Goal: Task Accomplishment & Management: Manage account settings

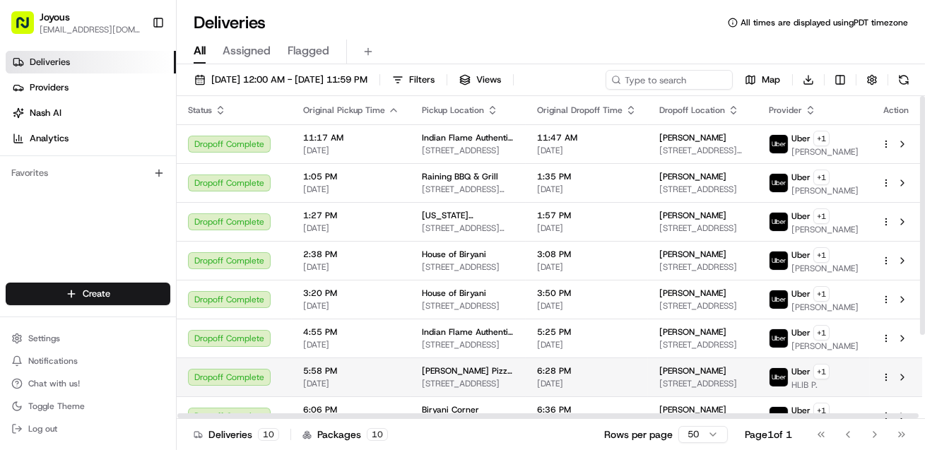
scroll to position [113, 0]
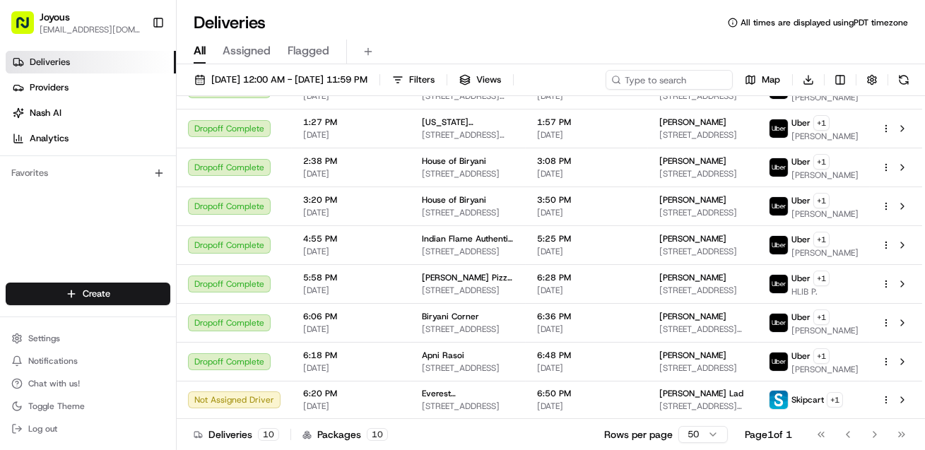
click at [693, 430] on html "Joyous [EMAIL_ADDRESS][DOMAIN_NAME] Toggle Sidebar Deliveries Providers [PERSON…" at bounding box center [462, 225] width 925 height 450
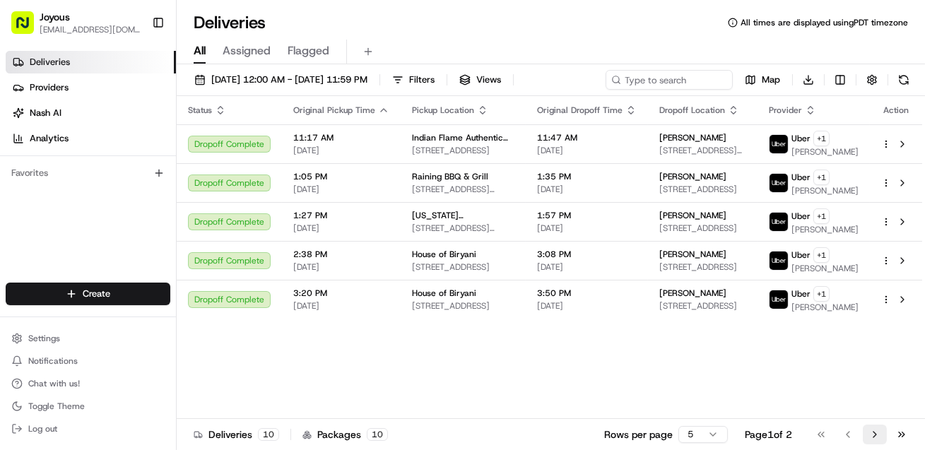
click at [869, 434] on button "Go to next page" at bounding box center [875, 435] width 24 height 20
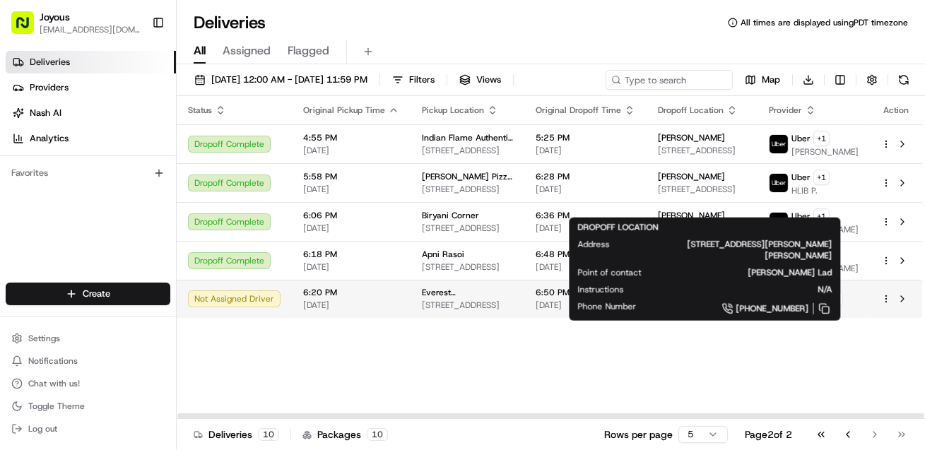
click at [715, 298] on div "[PERSON_NAME] Lad" at bounding box center [702, 292] width 88 height 11
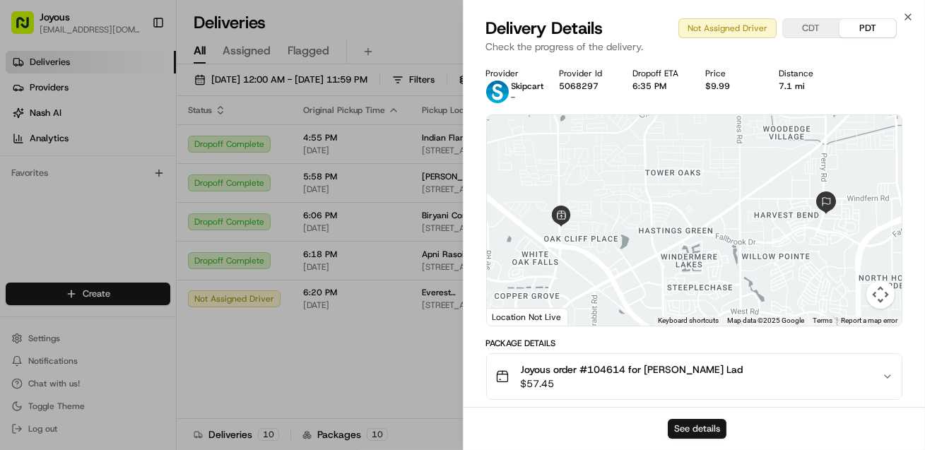
click at [693, 430] on button "See details" at bounding box center [697, 429] width 59 height 20
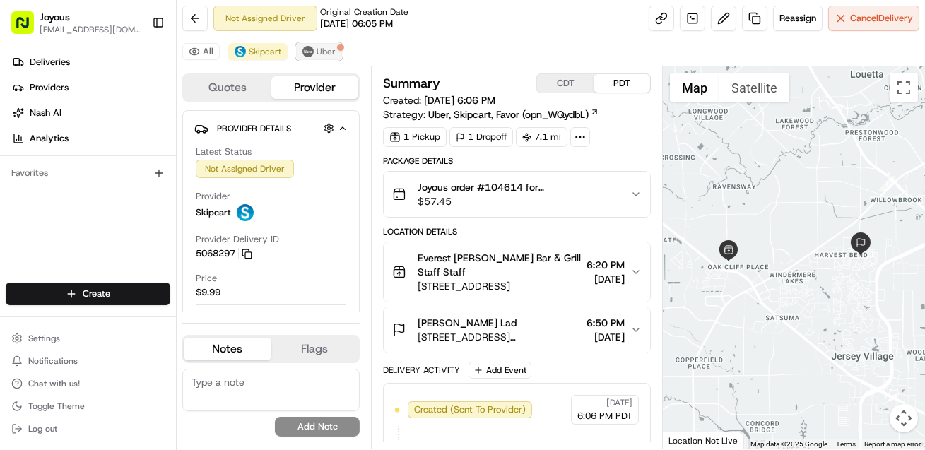
click at [336, 54] on span "Uber" at bounding box center [326, 51] width 19 height 11
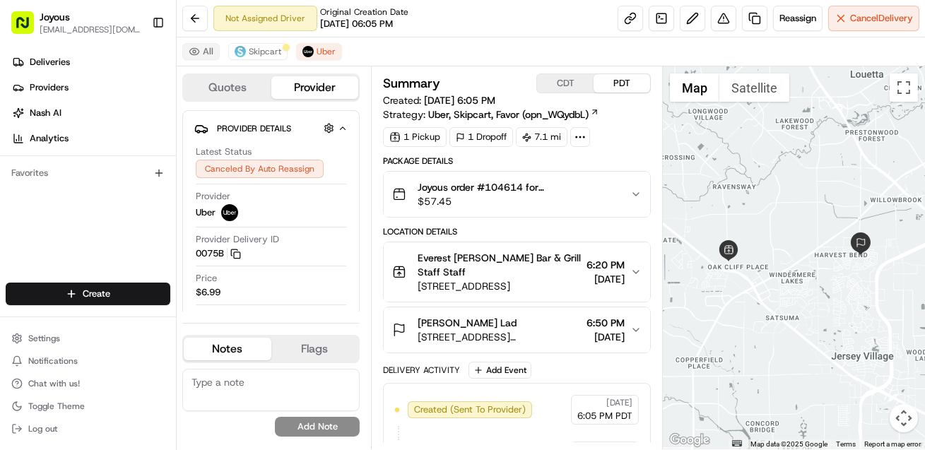
click at [220, 52] on button "All" at bounding box center [200, 51] width 37 height 17
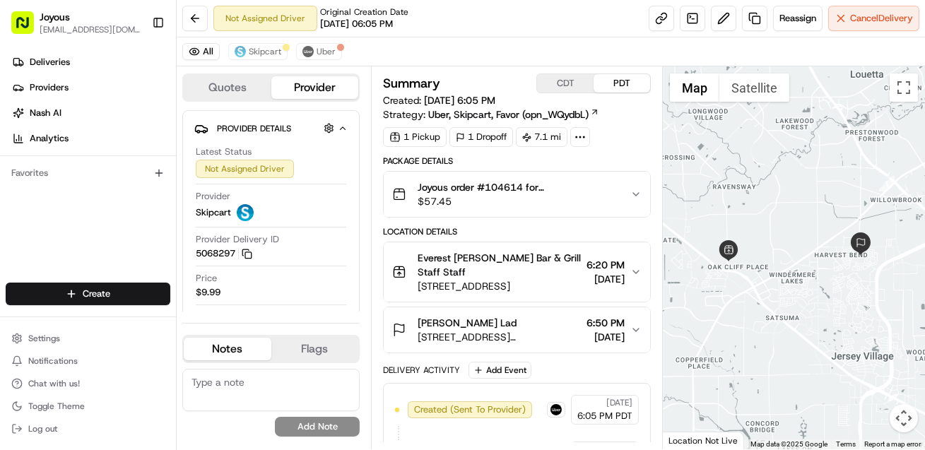
click at [503, 279] on span "Everest [PERSON_NAME] Bar & Grill Staff Staff" at bounding box center [499, 265] width 163 height 28
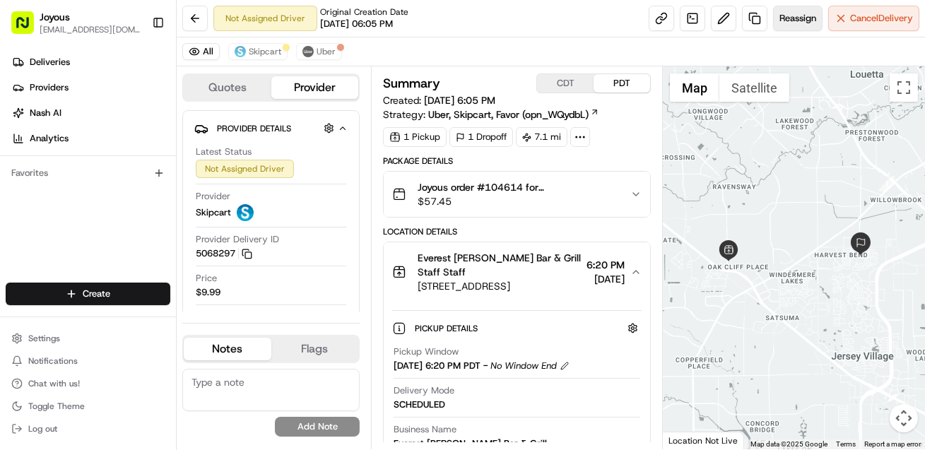
click at [790, 21] on span "Reassign" at bounding box center [798, 18] width 37 height 13
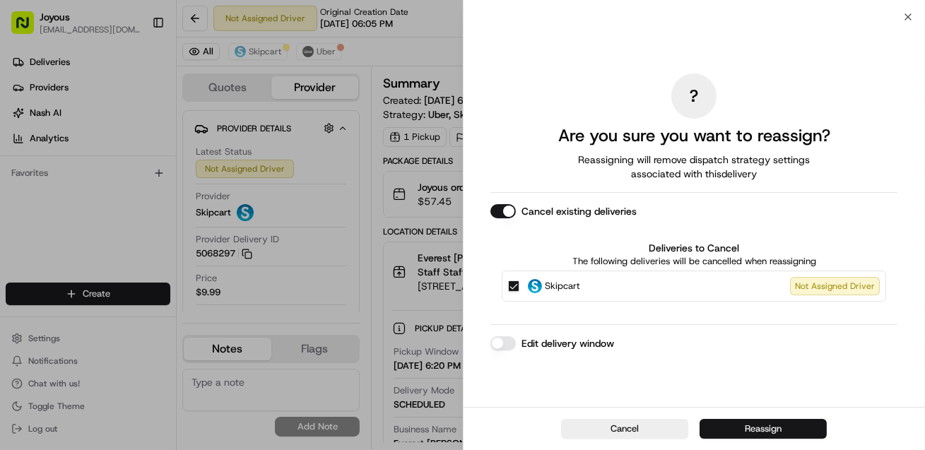
click at [760, 428] on button "Reassign" at bounding box center [763, 429] width 127 height 20
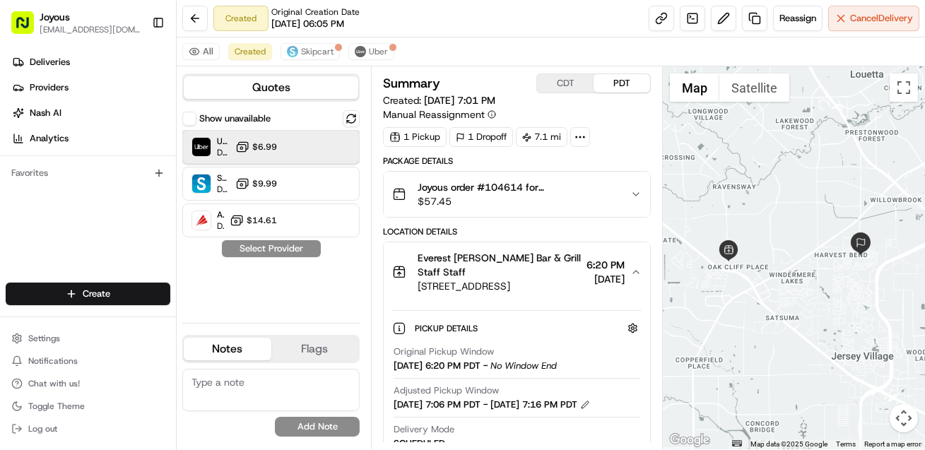
click at [225, 156] on div "Uber Dropoff ETA 34 minutes" at bounding box center [211, 147] width 38 height 23
click at [294, 257] on button "Assign Provider" at bounding box center [271, 248] width 100 height 17
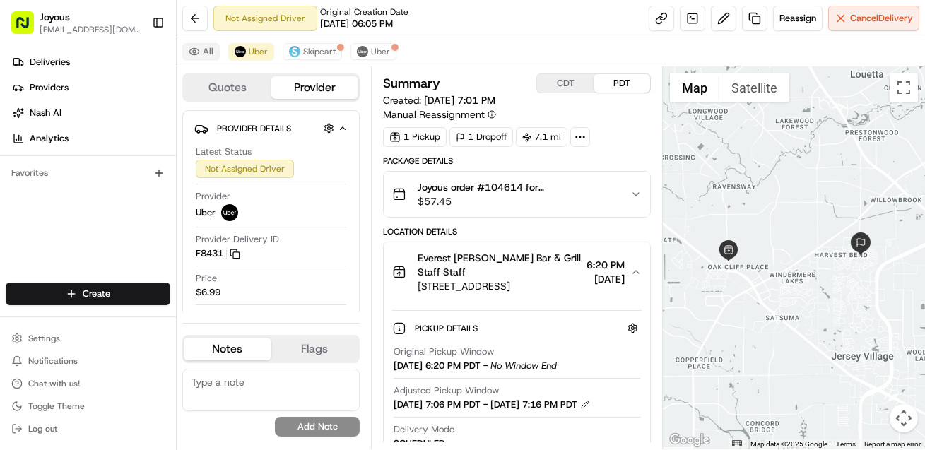
click at [211, 53] on button "All" at bounding box center [200, 51] width 37 height 17
click at [220, 58] on button "All" at bounding box center [200, 51] width 37 height 17
click at [206, 13] on button at bounding box center [194, 18] width 25 height 25
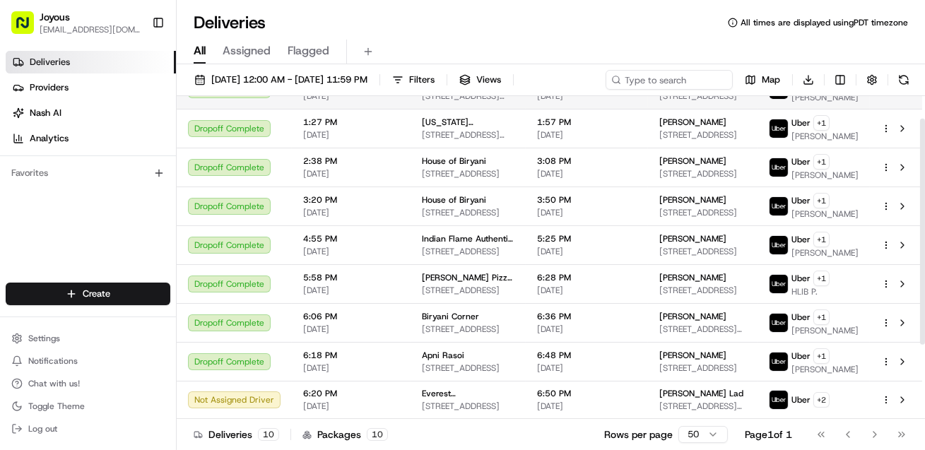
scroll to position [137, 0]
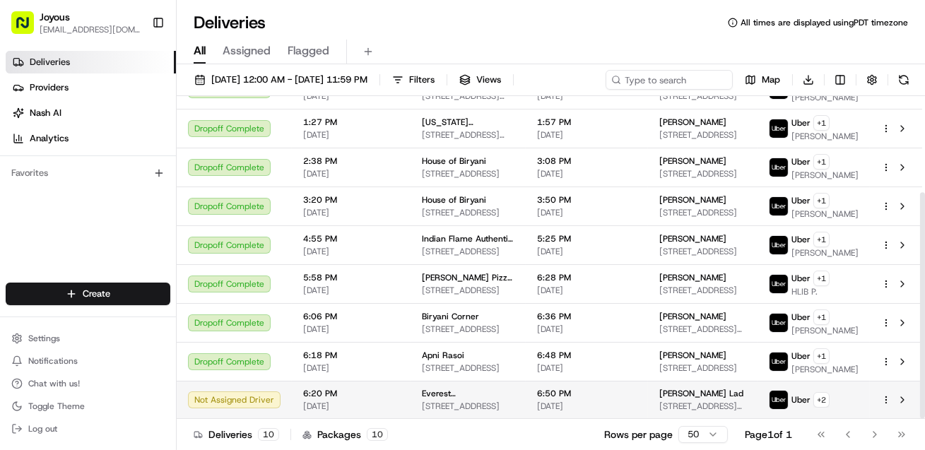
click at [872, 419] on td at bounding box center [896, 400] width 52 height 38
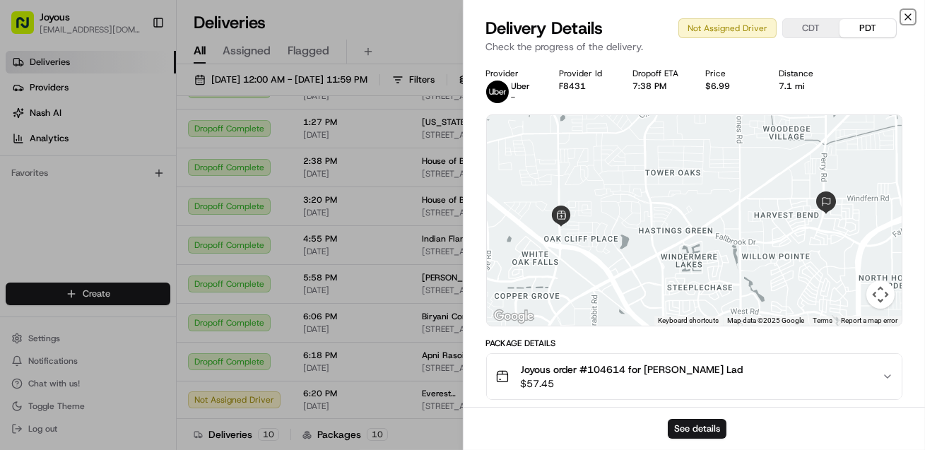
click at [906, 18] on icon "button" at bounding box center [908, 16] width 11 height 11
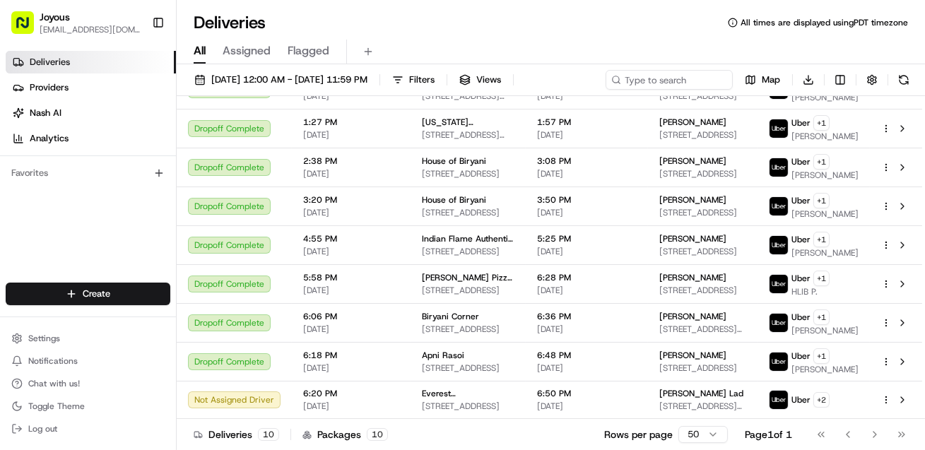
click at [695, 431] on html "Joyous [EMAIL_ADDRESS][DOMAIN_NAME] Toggle Sidebar Deliveries Providers [PERSON…" at bounding box center [462, 225] width 925 height 450
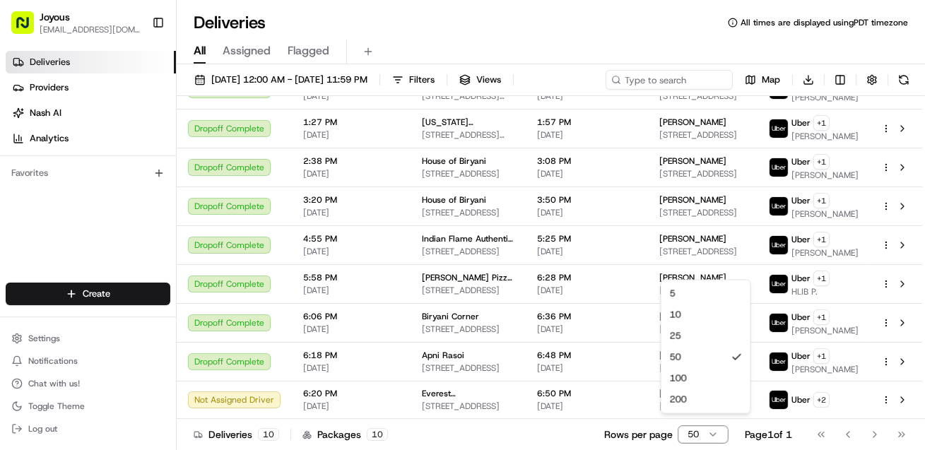
click at [695, 431] on html "Joyous [EMAIL_ADDRESS][DOMAIN_NAME] Toggle Sidebar Deliveries Providers [PERSON…" at bounding box center [462, 225] width 925 height 450
click at [694, 432] on html "Joyous [EMAIL_ADDRESS][DOMAIN_NAME] Toggle Sidebar Deliveries Providers [PERSON…" at bounding box center [462, 225] width 925 height 450
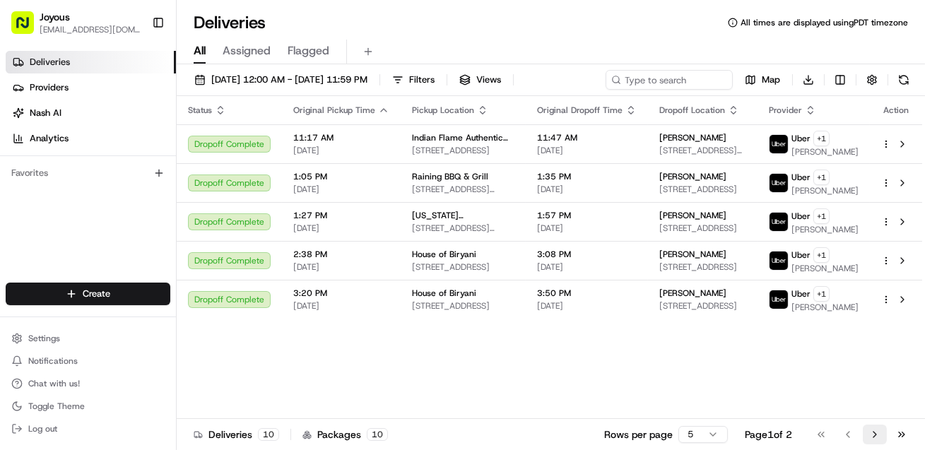
click at [874, 429] on button "Go to next page" at bounding box center [875, 435] width 24 height 20
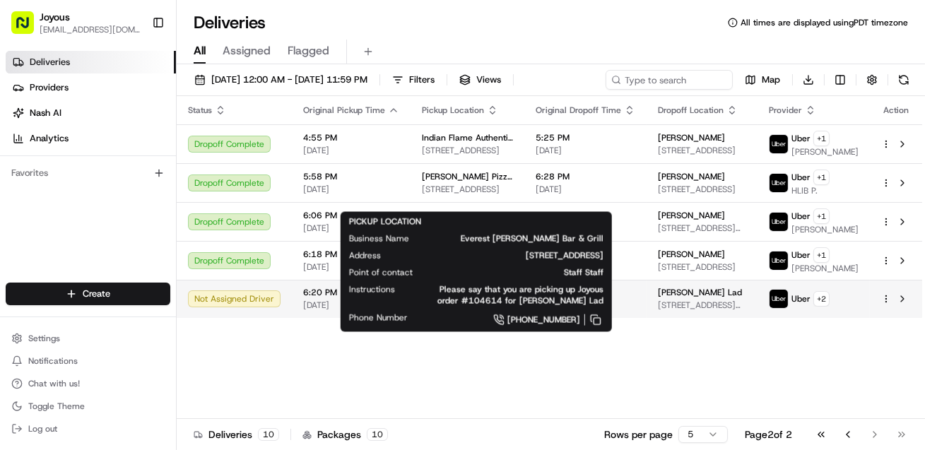
click at [511, 298] on span "Everest [PERSON_NAME] Bar & Grill" at bounding box center [467, 292] width 91 height 11
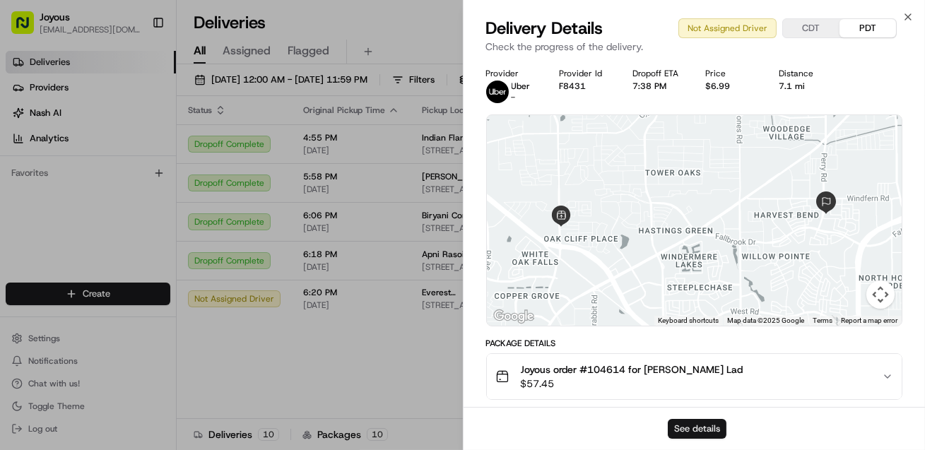
click at [691, 423] on button "See details" at bounding box center [697, 429] width 59 height 20
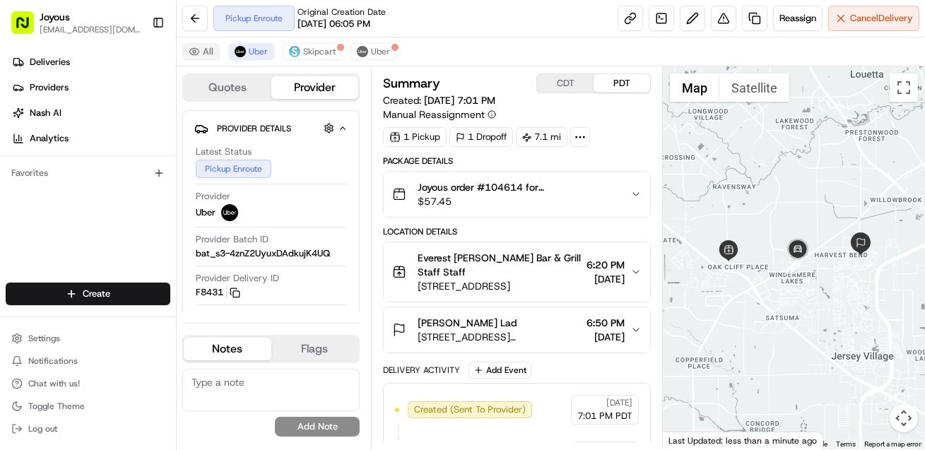
click at [220, 56] on button "All" at bounding box center [200, 51] width 37 height 17
click at [206, 16] on button at bounding box center [194, 18] width 25 height 25
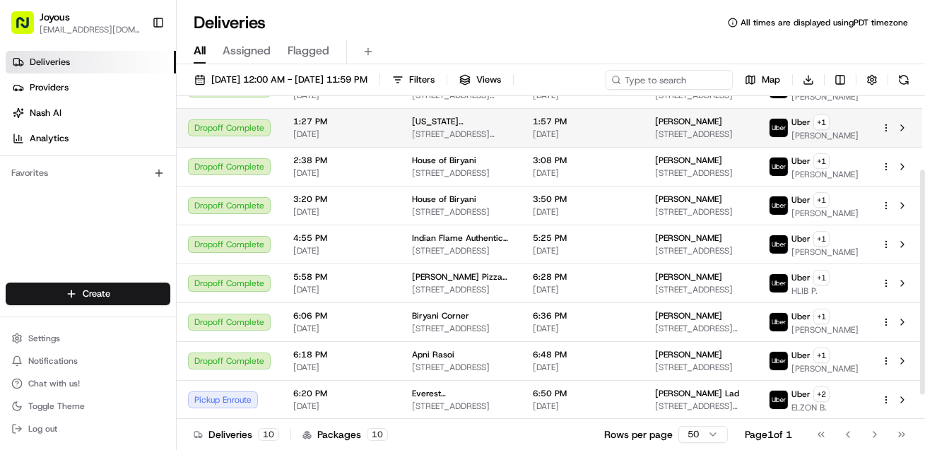
scroll to position [140, 0]
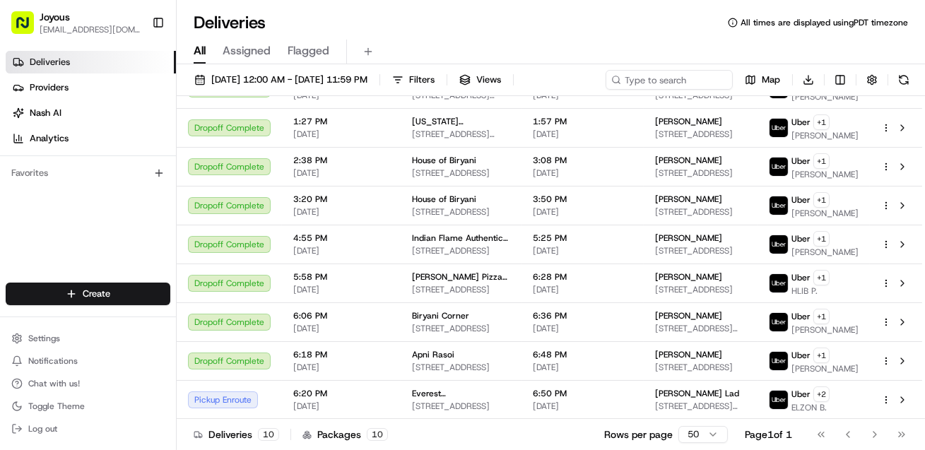
click at [693, 428] on html "Joyous [EMAIL_ADDRESS][DOMAIN_NAME] Toggle Sidebar Deliveries Providers [PERSON…" at bounding box center [462, 225] width 925 height 450
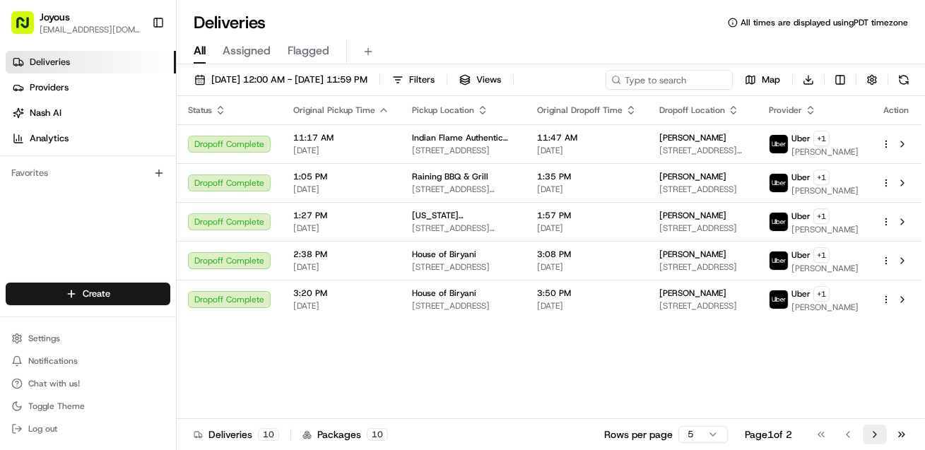
click at [872, 435] on button "Go to next page" at bounding box center [875, 435] width 24 height 20
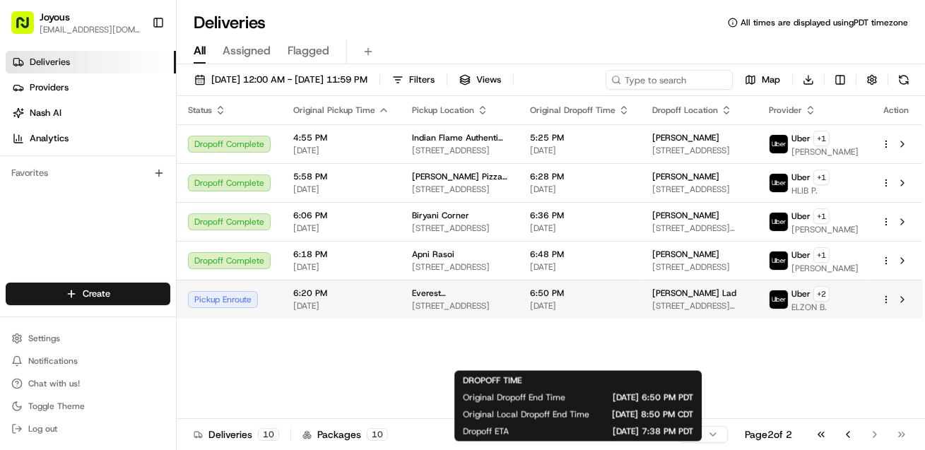
click at [578, 312] on div "6:50 PM 08/24/2025" at bounding box center [580, 300] width 100 height 24
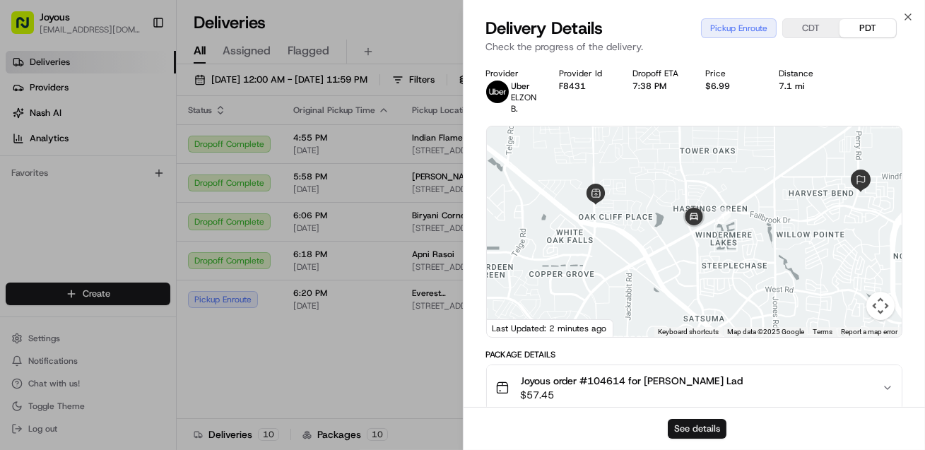
click at [707, 428] on button "See details" at bounding box center [697, 429] width 59 height 20
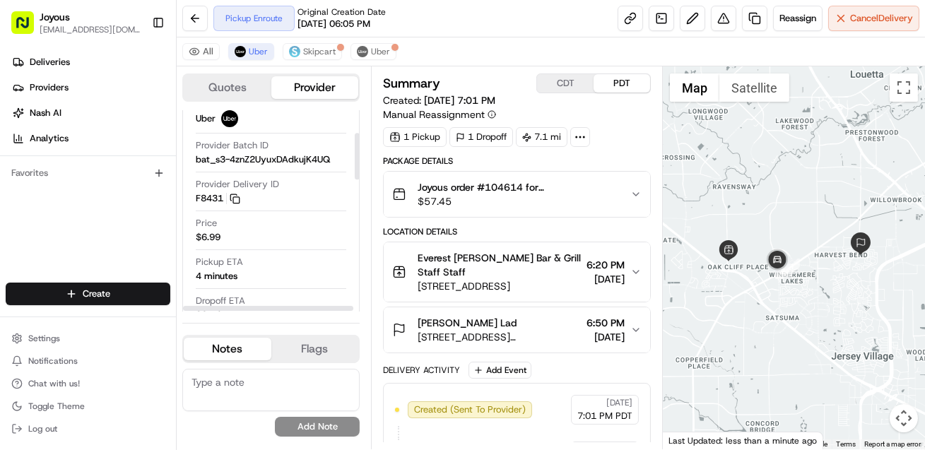
scroll to position [157, 0]
